Goal: Check status: Check status

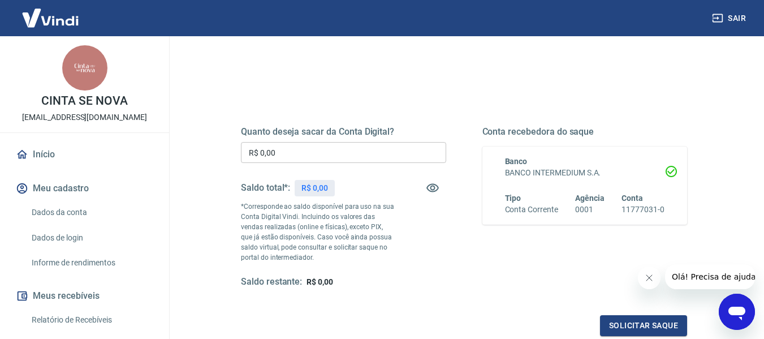
scroll to position [99, 0]
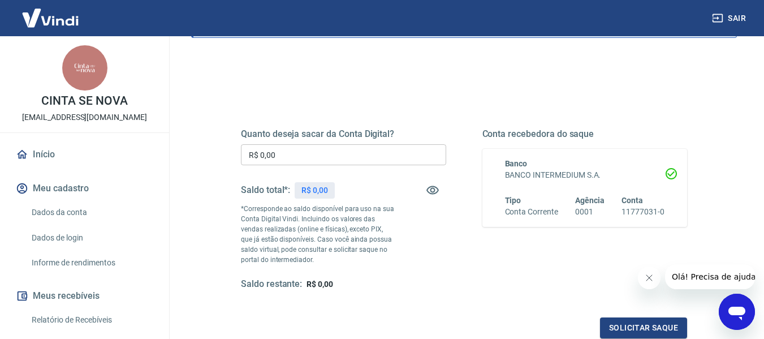
click at [413, 188] on div "Saldo total*: R$ 0,00" at bounding box center [343, 189] width 205 height 27
click at [427, 188] on icon "button" at bounding box center [433, 190] width 14 height 14
click at [430, 187] on icon "button" at bounding box center [432, 190] width 12 height 11
click at [83, 320] on link "Relatório de Recebíveis" at bounding box center [91, 319] width 128 height 23
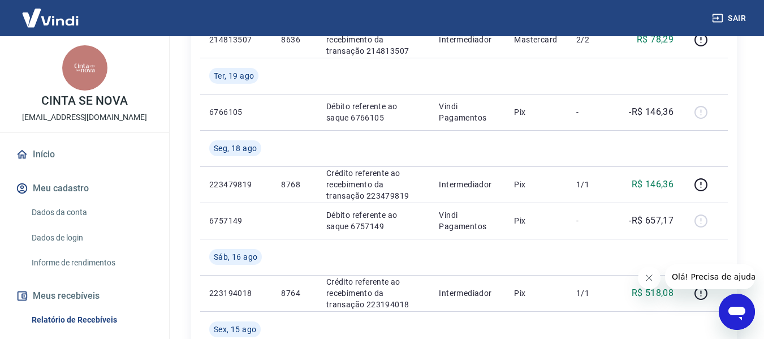
scroll to position [360, 0]
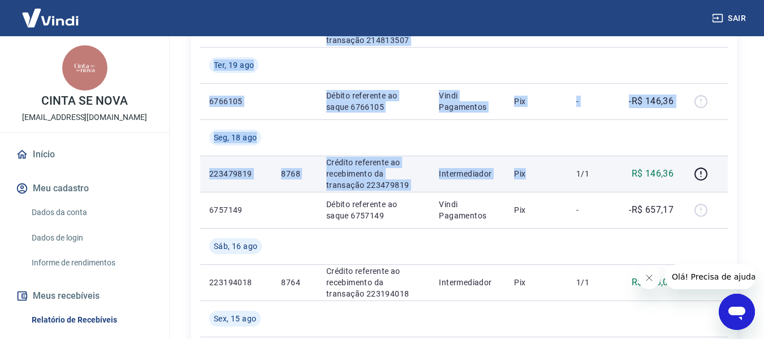
drag, startPoint x: 199, startPoint y: 168, endPoint x: 527, endPoint y: 186, distance: 329.1
click at [527, 186] on td "Pix" at bounding box center [536, 174] width 62 height 36
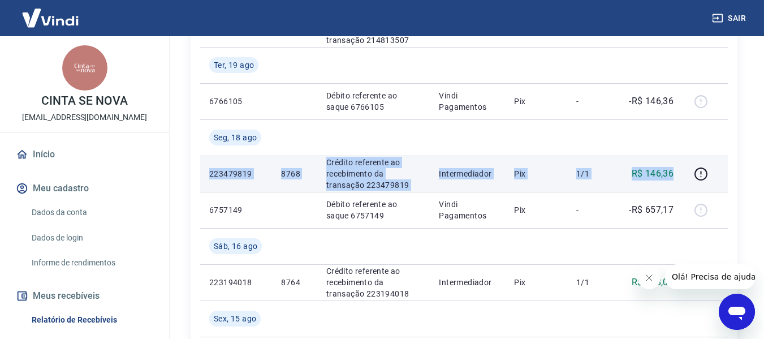
drag, startPoint x: 205, startPoint y: 173, endPoint x: 676, endPoint y: 182, distance: 471.2
click at [676, 182] on tr "223479819 8768 Crédito referente ao recebimento da transação 223479819 Intermed…" at bounding box center [464, 174] width 528 height 36
copy tr "223479819 8768 Crédito referente ao recebimento da transação 223479819 Intermed…"
